Goal: Information Seeking & Learning: Learn about a topic

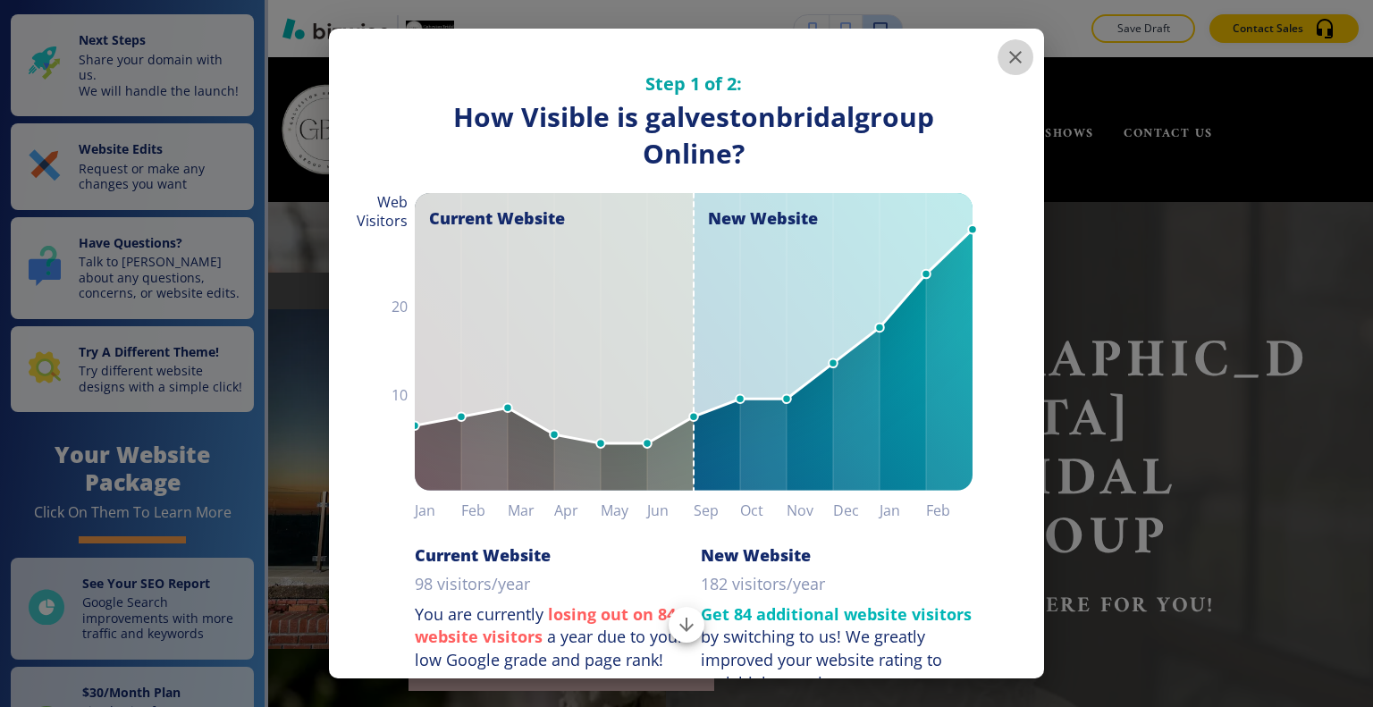
click at [1004, 54] on icon "button" at bounding box center [1014, 56] width 21 height 21
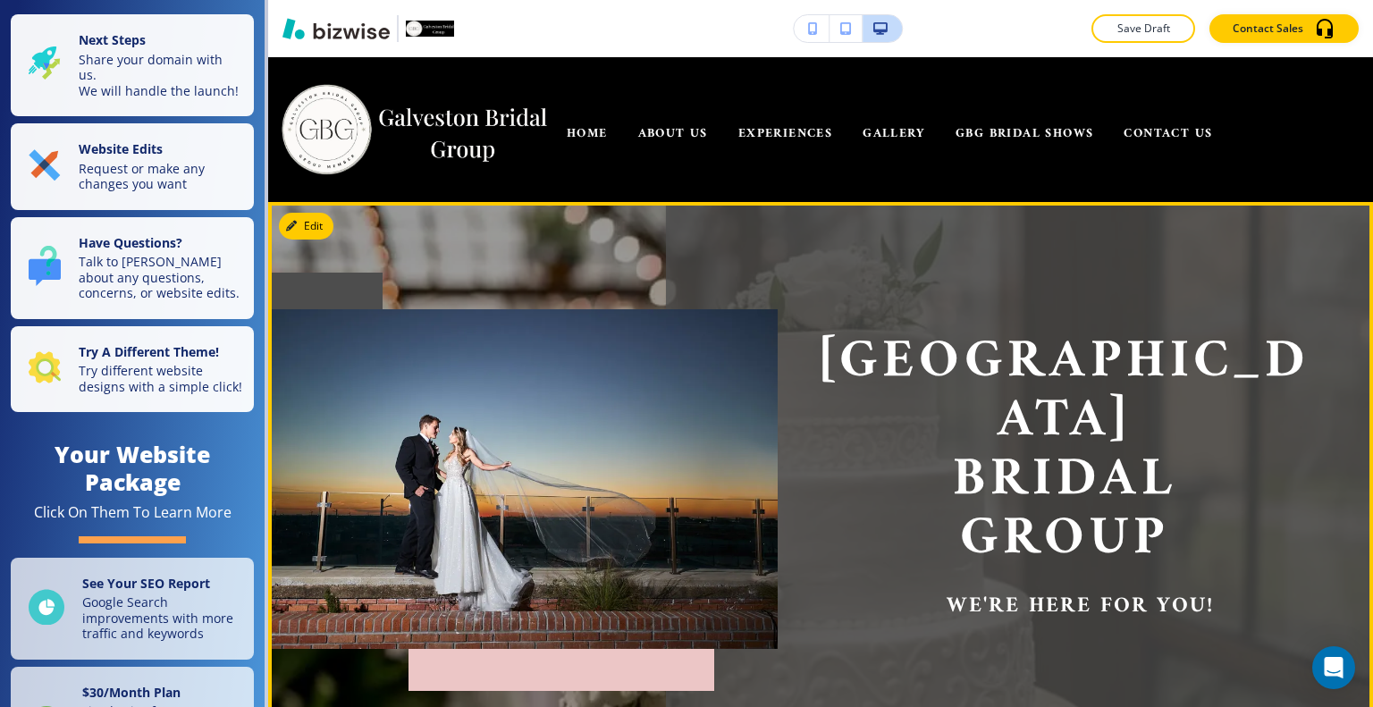
drag, startPoint x: 1105, startPoint y: 0, endPoint x: 1331, endPoint y: 311, distance: 384.0
click at [1331, 311] on div "Galveston Bridal Group we're here for you!" at bounding box center [820, 479] width 1105 height 554
